Goal: Book appointment/travel/reservation

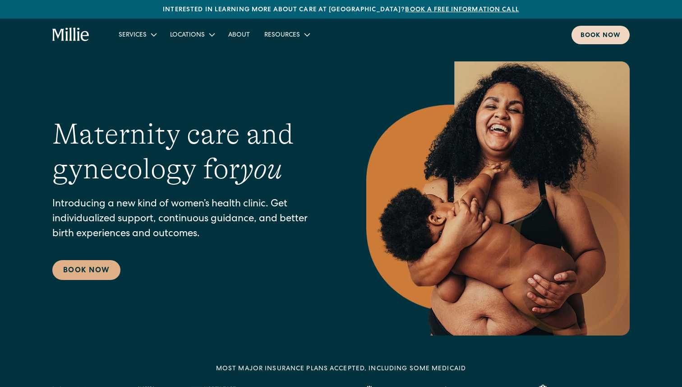
click at [591, 38] on div "Book now" at bounding box center [601, 35] width 40 height 9
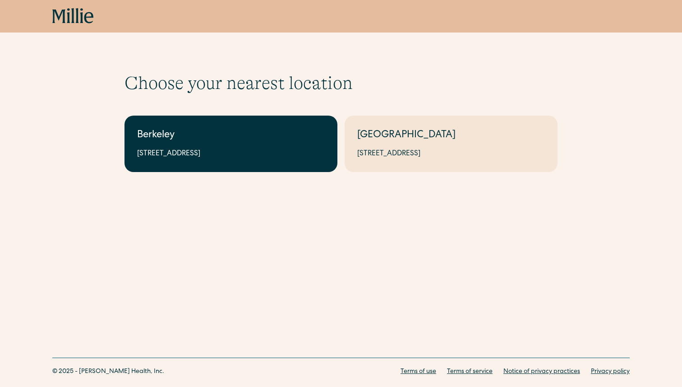
click at [238, 131] on div "Berkeley" at bounding box center [231, 135] width 188 height 15
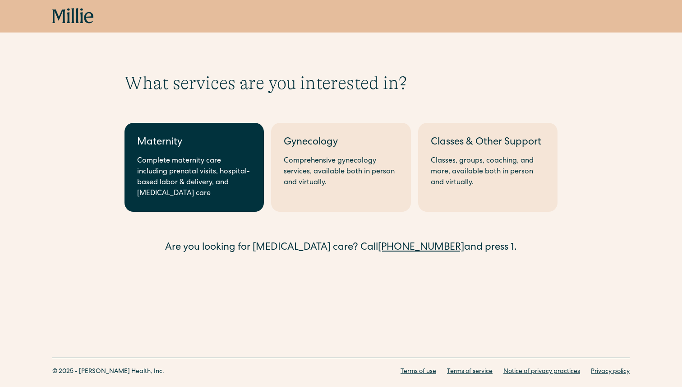
click at [227, 159] on div "Complete maternity care including prenatal visits, hospital-based labor & deliv…" at bounding box center [194, 177] width 114 height 43
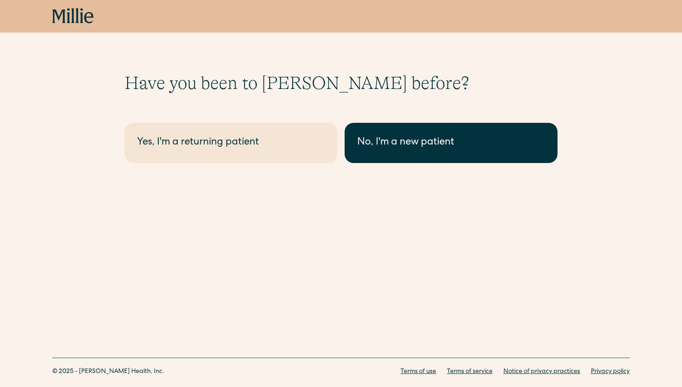
click at [365, 154] on link "No, I'm a new patient" at bounding box center [451, 143] width 213 height 40
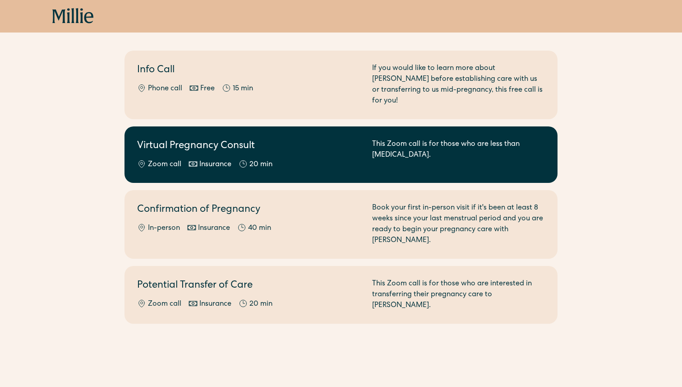
scroll to position [93, 0]
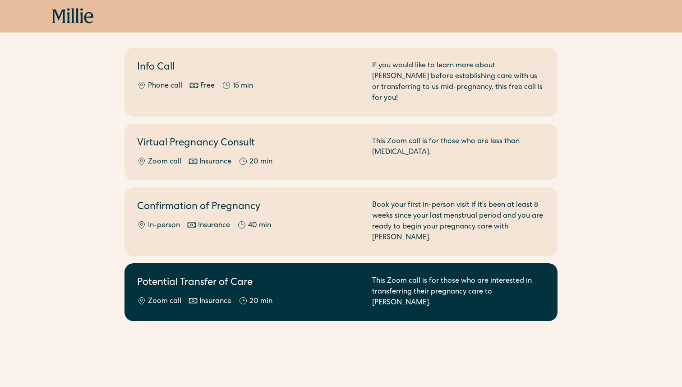
click at [298, 276] on h2 "Potential Transfer of Care" at bounding box center [249, 283] width 224 height 15
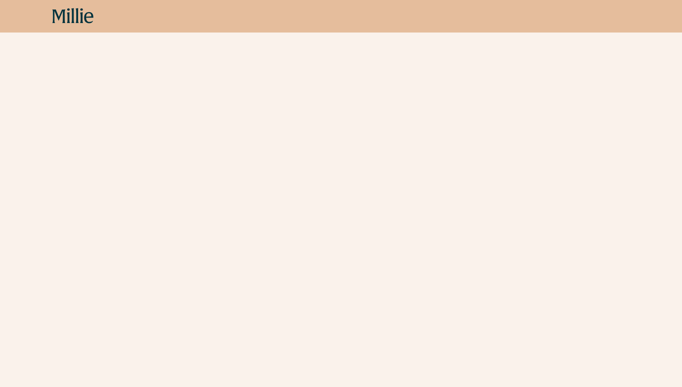
scroll to position [206, 0]
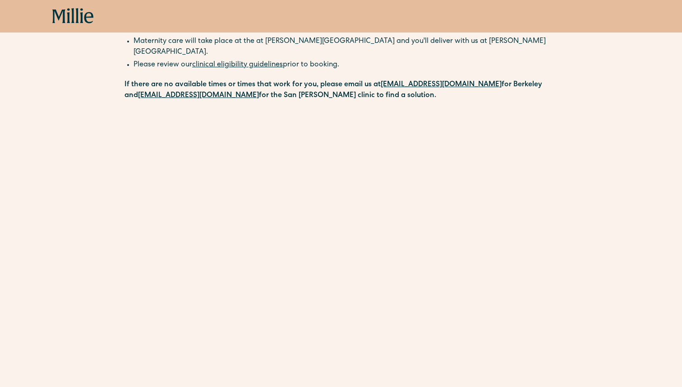
click at [69, 220] on div "Schedule your appointment This Zoom call with a midwife is for those who are in…" at bounding box center [341, 210] width 682 height 689
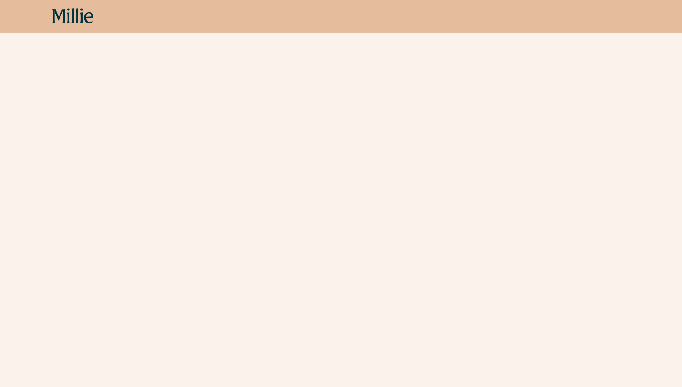
scroll to position [503, 0]
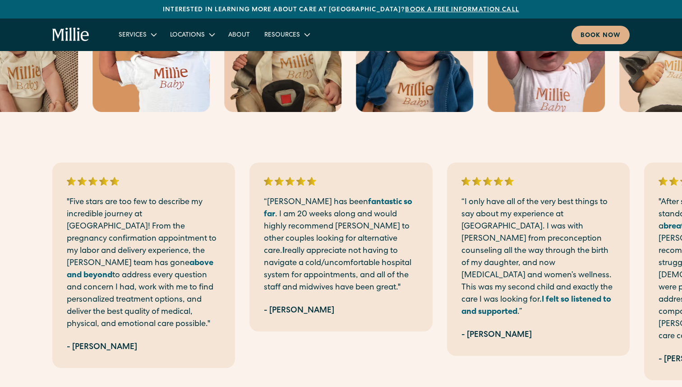
scroll to position [1707, 0]
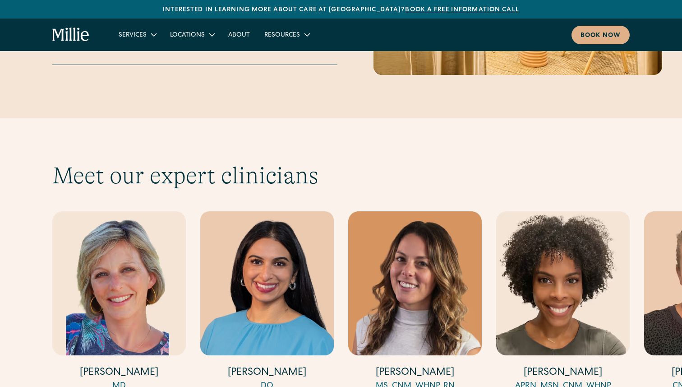
scroll to position [2403, 0]
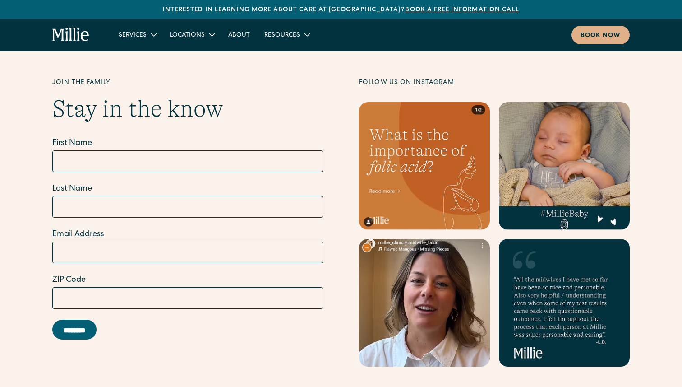
scroll to position [3388, 0]
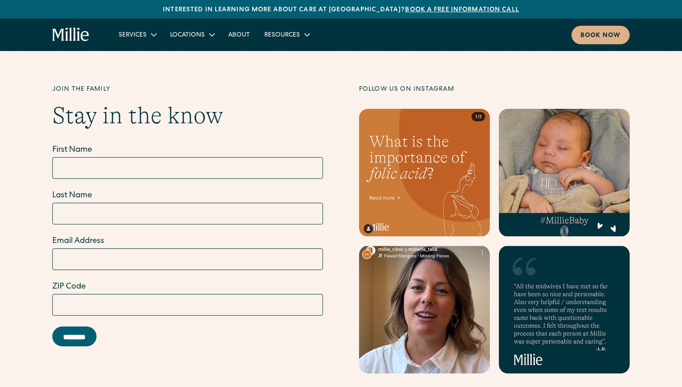
click at [391, 156] on link at bounding box center [424, 173] width 131 height 128
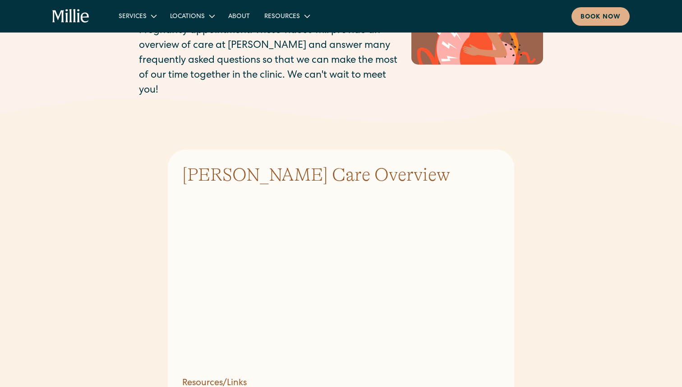
scroll to position [100, 0]
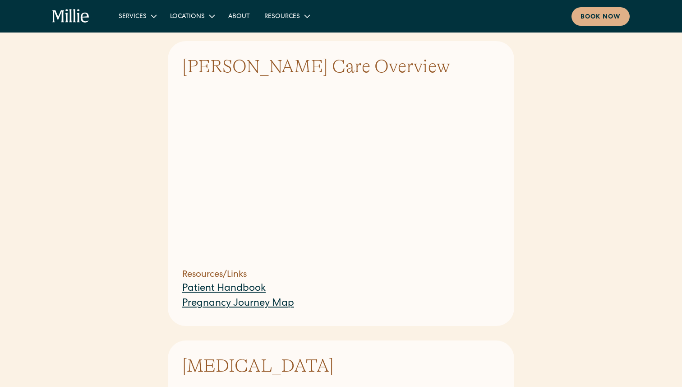
scroll to position [209, 0]
click at [245, 297] on link "Pregnancy Journey Map" at bounding box center [238, 302] width 112 height 10
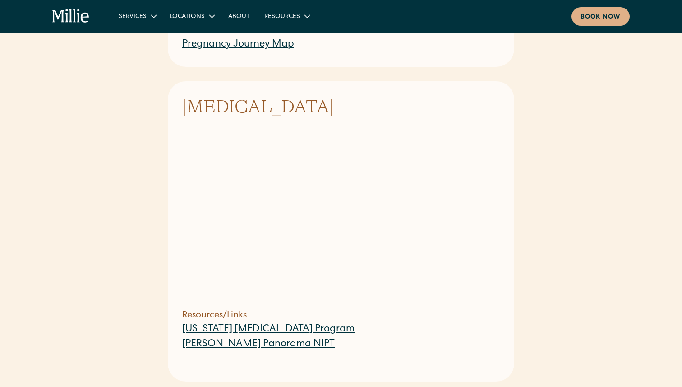
scroll to position [464, 0]
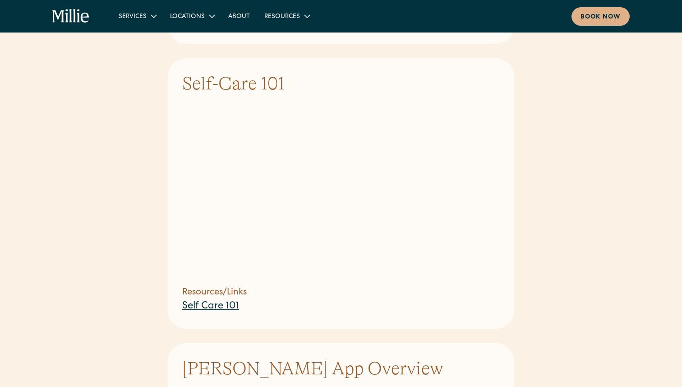
scroll to position [823, 0]
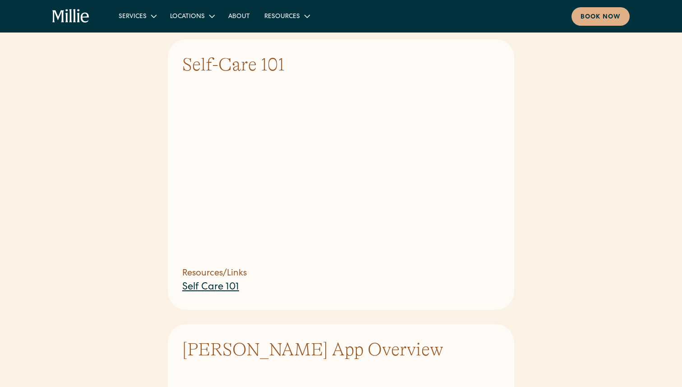
click at [513, 185] on section "Self-Care 101 Resources/Links Self Care 101" at bounding box center [341, 174] width 347 height 270
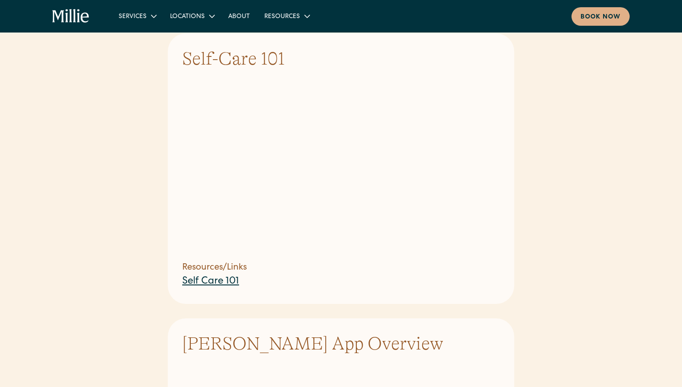
scroll to position [824, 0]
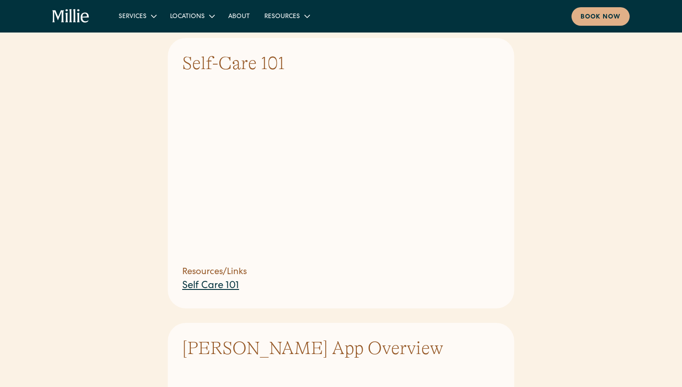
click at [199, 281] on link "Self Care 101" at bounding box center [210, 286] width 57 height 10
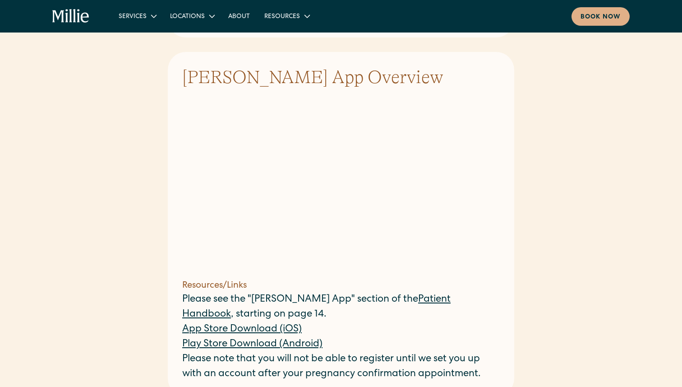
scroll to position [1085, 0]
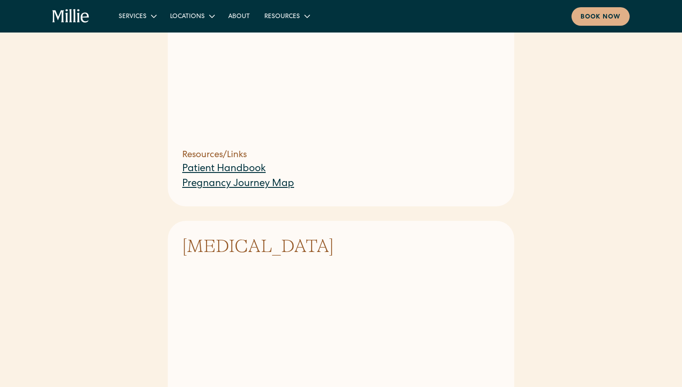
scroll to position [0, 0]
